Goal: Obtain resource: Download file/media

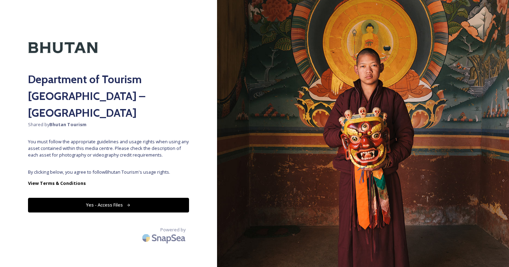
click at [110, 198] on button "Yes - Access Files" at bounding box center [108, 205] width 161 height 14
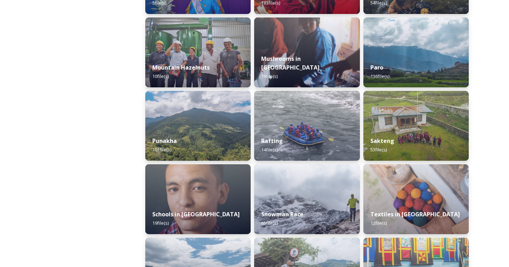
scroll to position [610, 0]
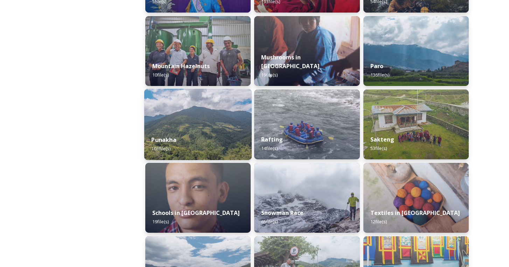
click at [178, 116] on img at bounding box center [197, 124] width 107 height 71
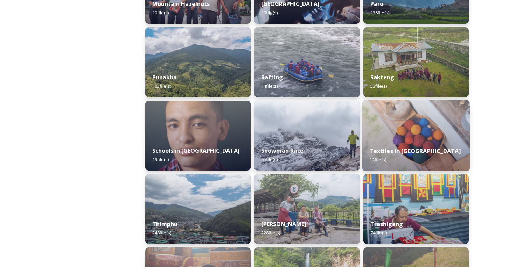
scroll to position [683, 0]
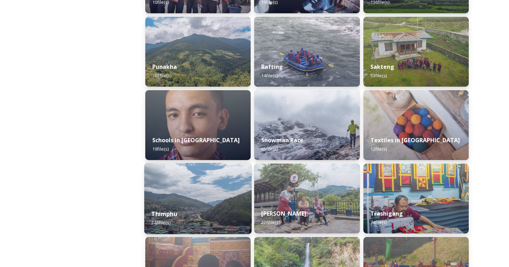
click at [225, 202] on img at bounding box center [197, 198] width 107 height 71
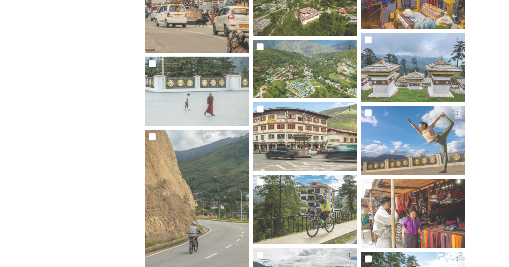
scroll to position [3633, 0]
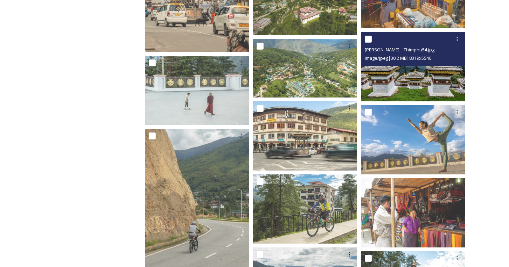
click at [415, 79] on img at bounding box center [413, 66] width 104 height 69
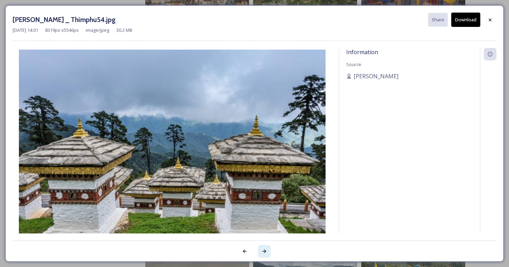
click at [264, 254] on icon at bounding box center [264, 252] width 6 height 6
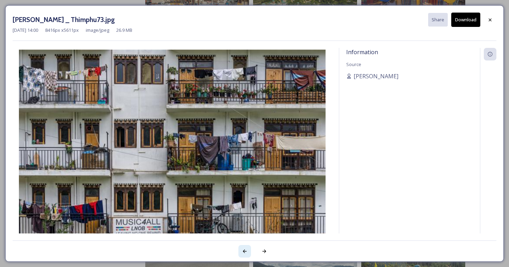
click at [241, 250] on div at bounding box center [244, 251] width 13 height 13
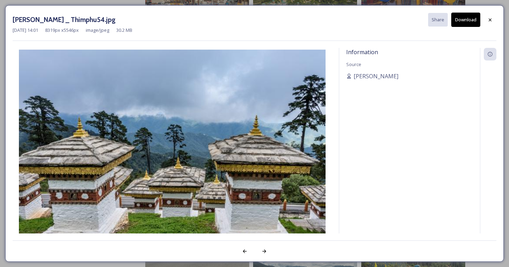
click at [227, 175] on img at bounding box center [172, 152] width 319 height 204
click at [489, 19] on icon at bounding box center [490, 20] width 6 height 6
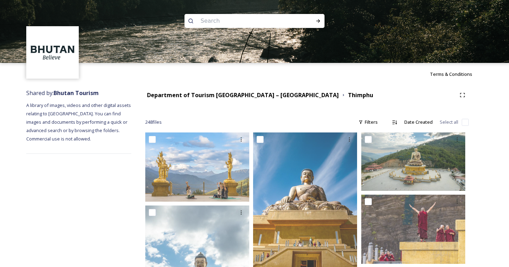
scroll to position [0, 0]
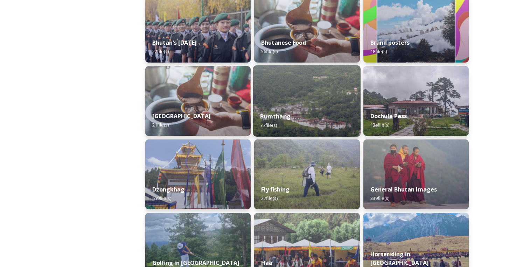
scroll to position [193, 0]
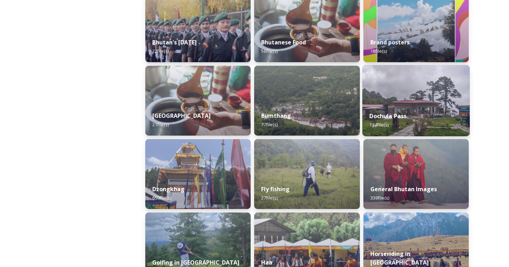
click at [419, 92] on img at bounding box center [415, 100] width 107 height 71
click at [408, 103] on img at bounding box center [415, 100] width 107 height 71
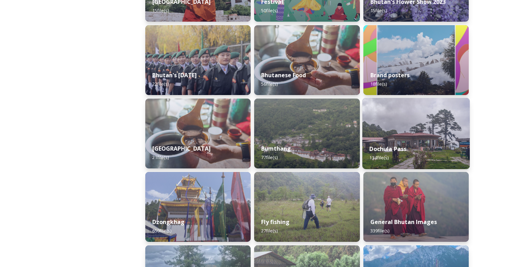
scroll to position [178, 0]
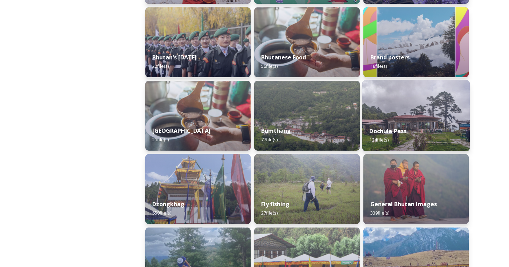
click at [392, 113] on img at bounding box center [415, 115] width 107 height 71
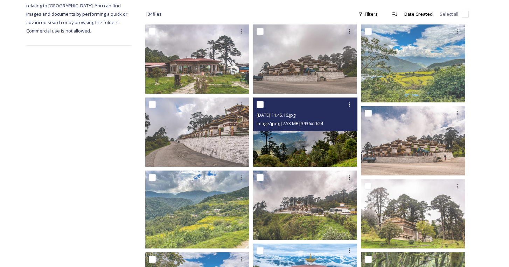
scroll to position [111, 0]
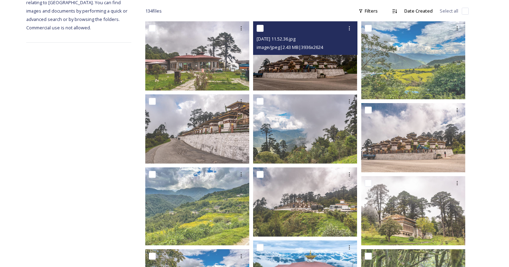
click at [305, 65] on img at bounding box center [305, 55] width 104 height 69
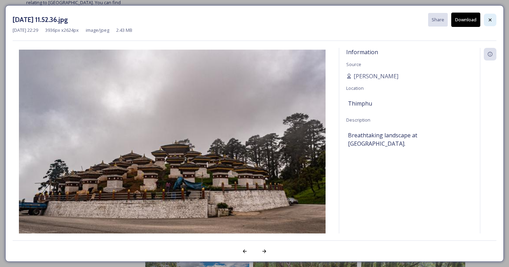
click at [490, 18] on icon at bounding box center [490, 20] width 6 height 6
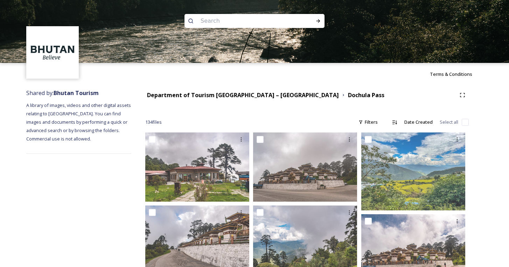
scroll to position [0, 0]
